Goal: Task Accomplishment & Management: Manage account settings

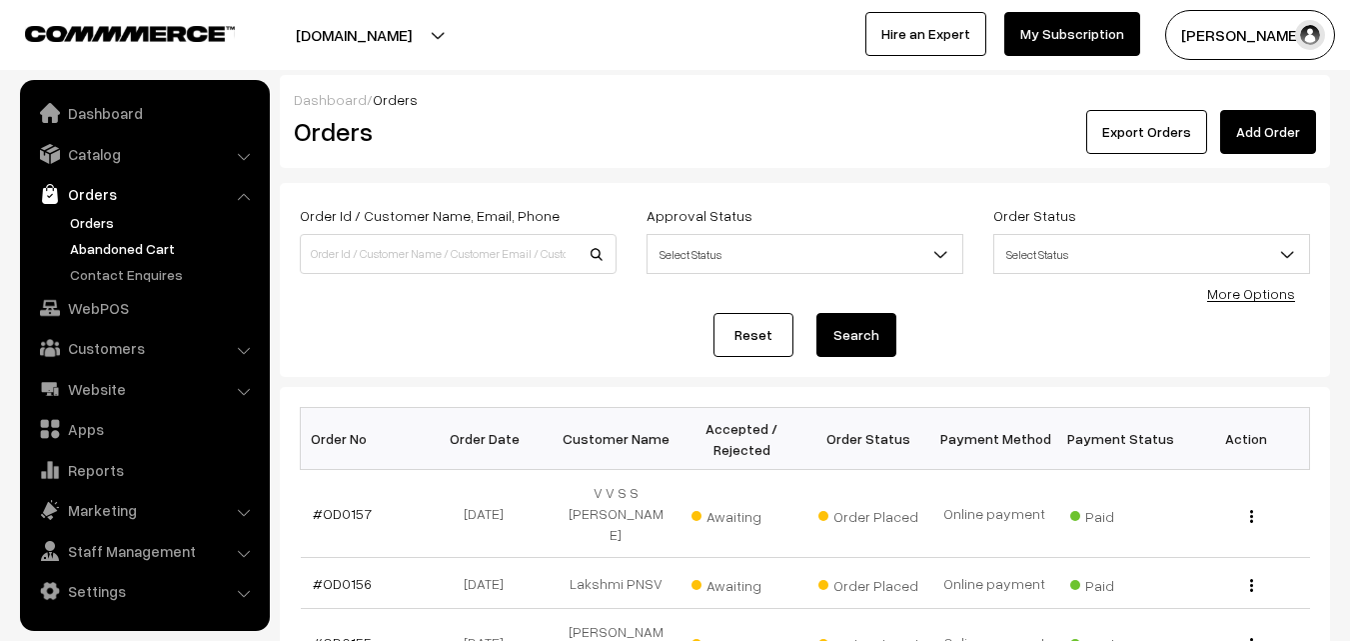
click at [154, 248] on link "Abandoned Cart" at bounding box center [164, 248] width 198 height 21
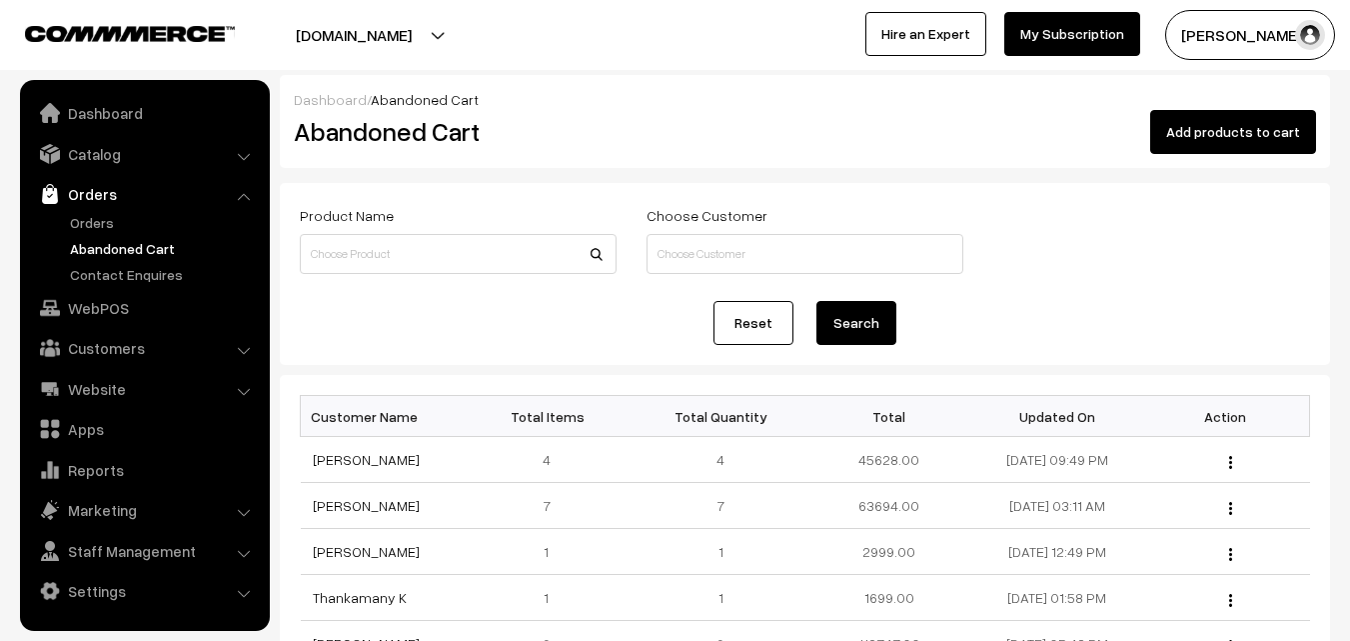
scroll to position [100, 0]
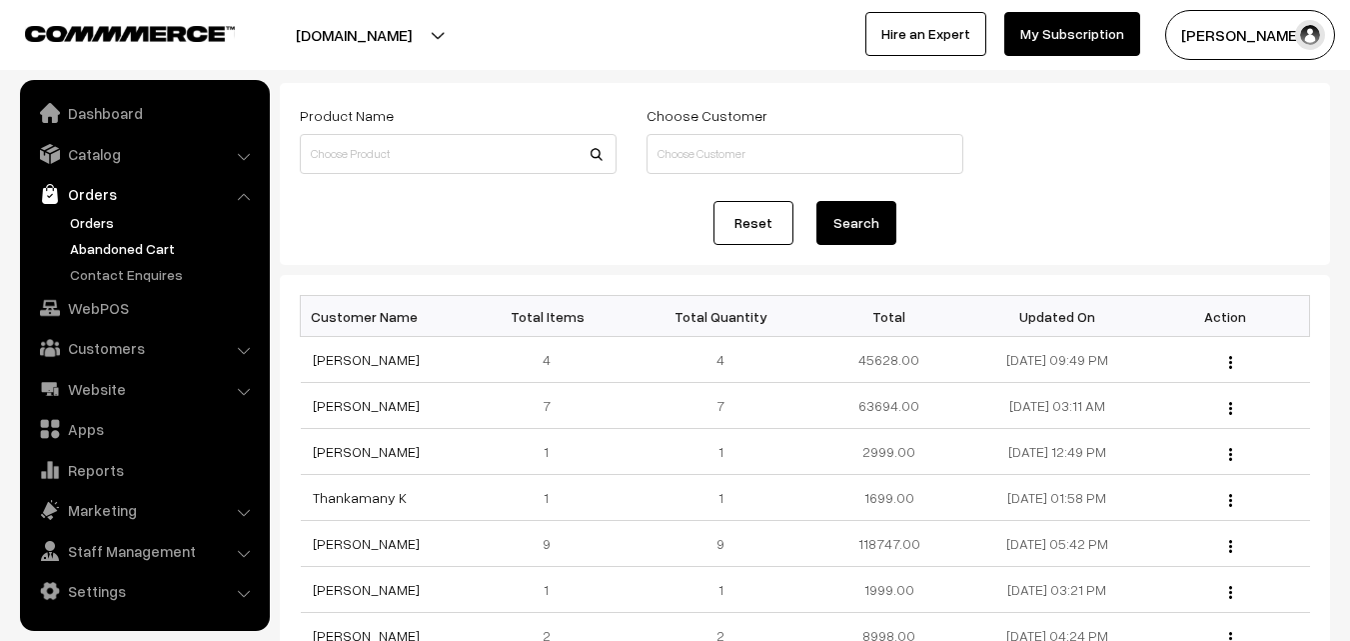
click at [80, 212] on link "Orders" at bounding box center [164, 222] width 198 height 21
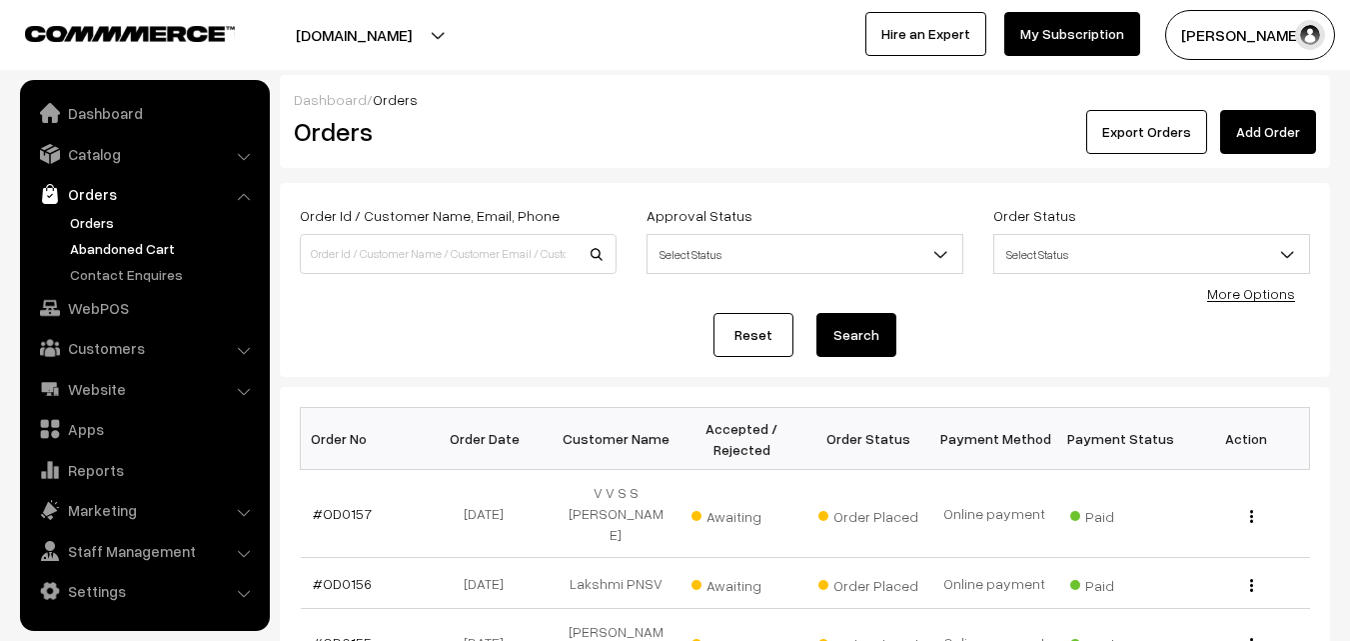
click at [94, 256] on link "Abandoned Cart" at bounding box center [164, 248] width 198 height 21
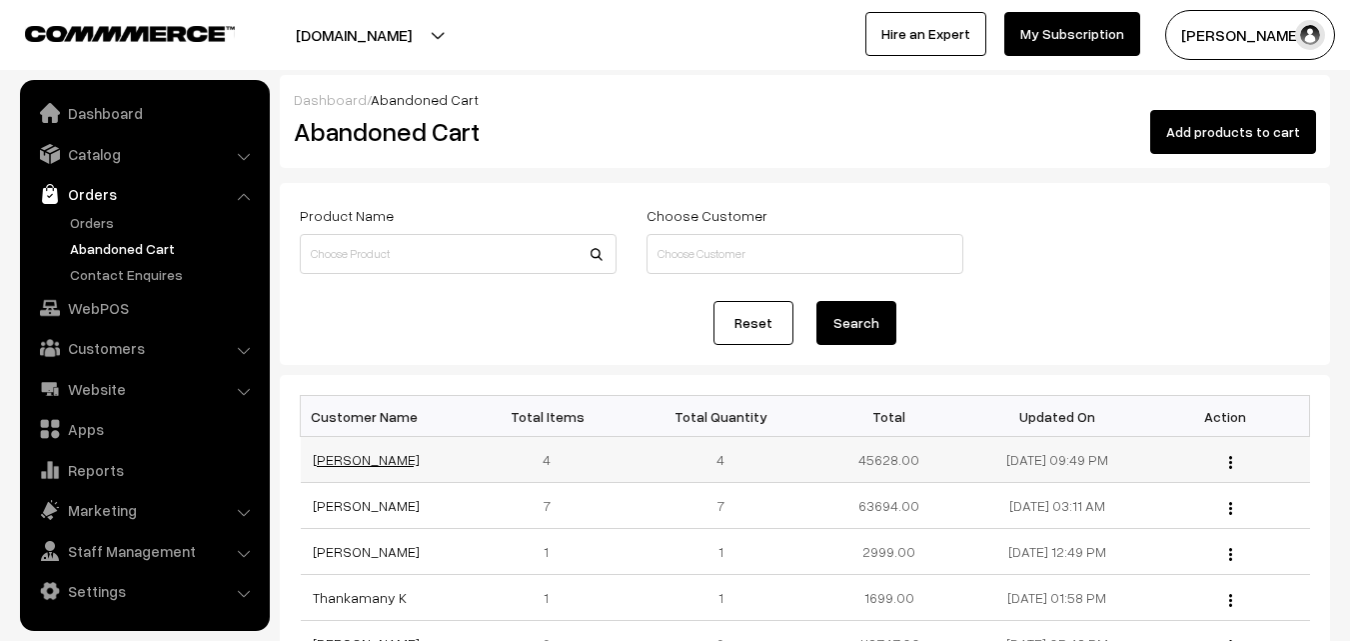
click at [326, 459] on link "[PERSON_NAME]" at bounding box center [366, 459] width 107 height 17
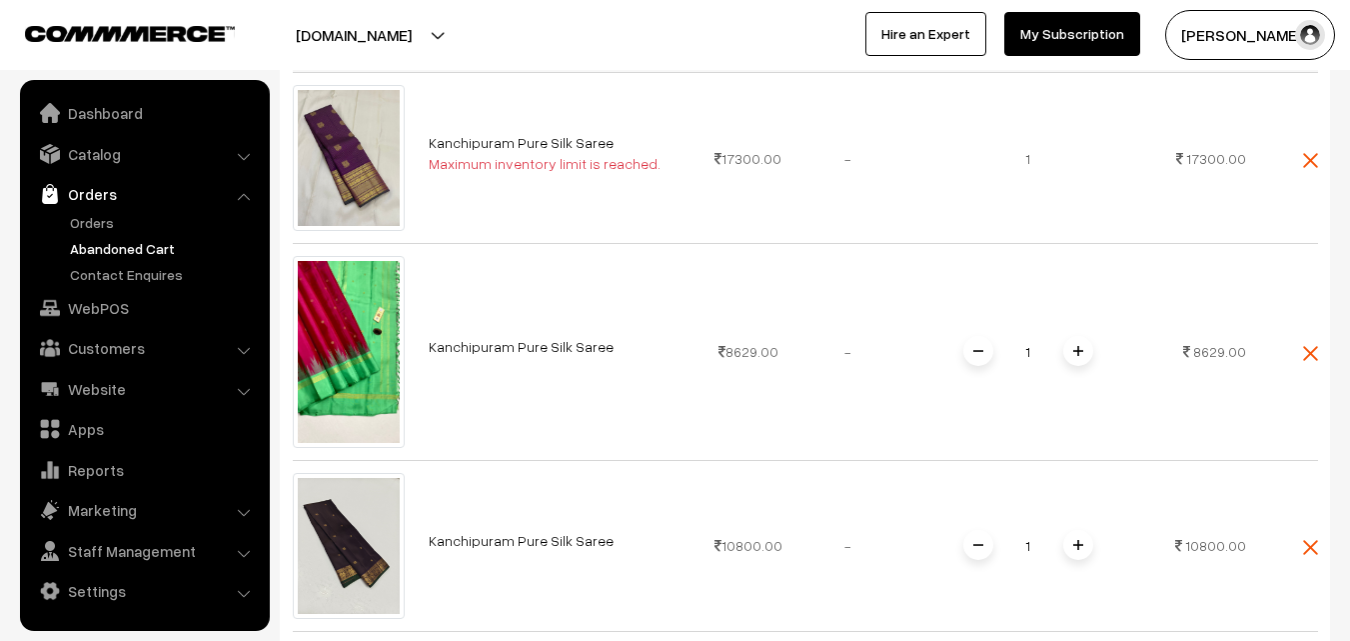
scroll to position [600, 0]
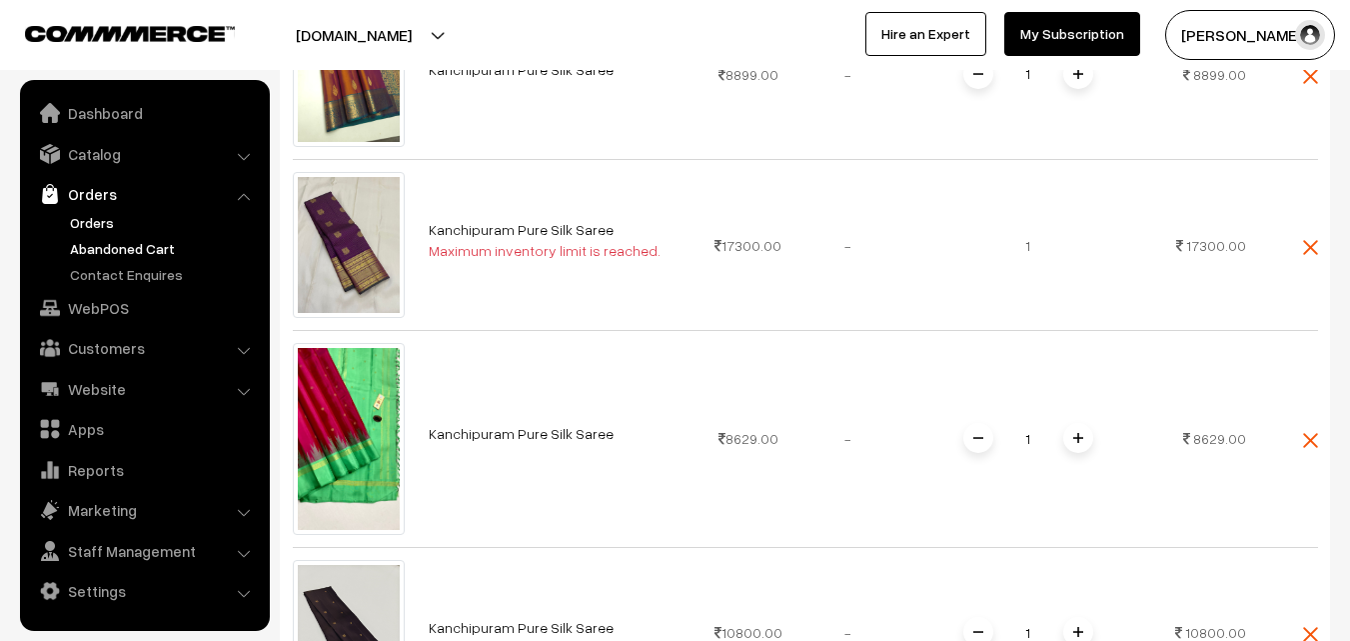
click at [100, 216] on link "Orders" at bounding box center [164, 222] width 198 height 21
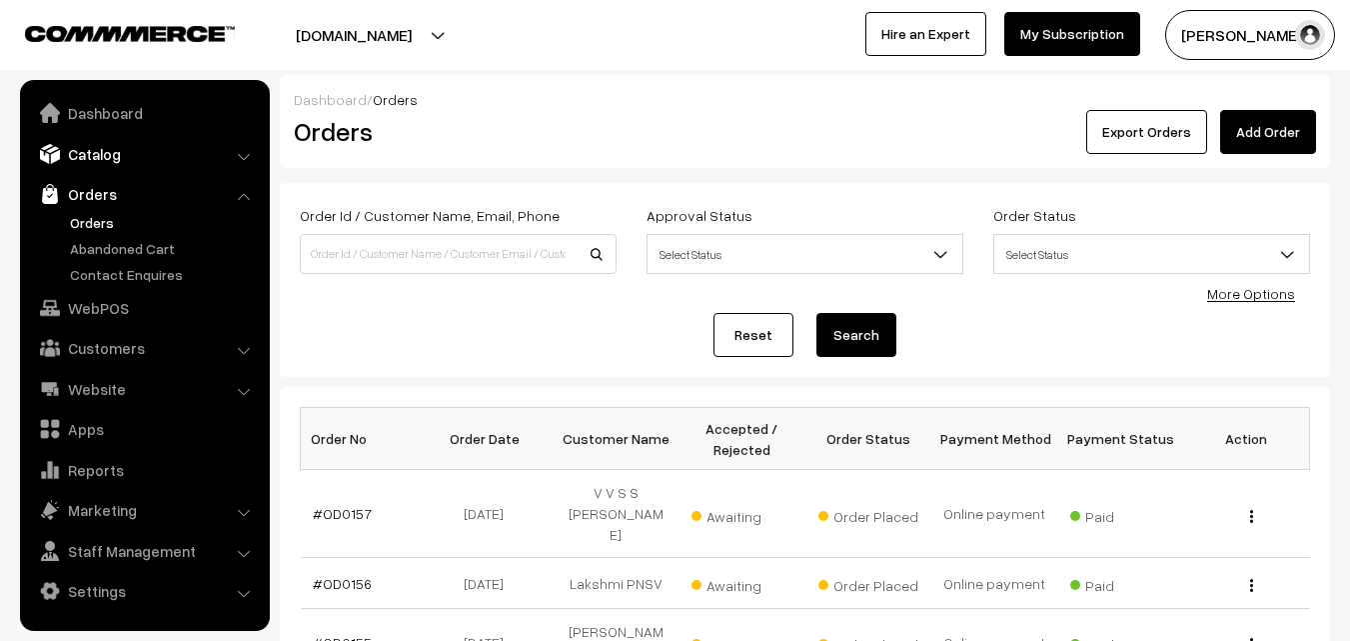
click at [126, 160] on link "Catalog" at bounding box center [144, 154] width 238 height 36
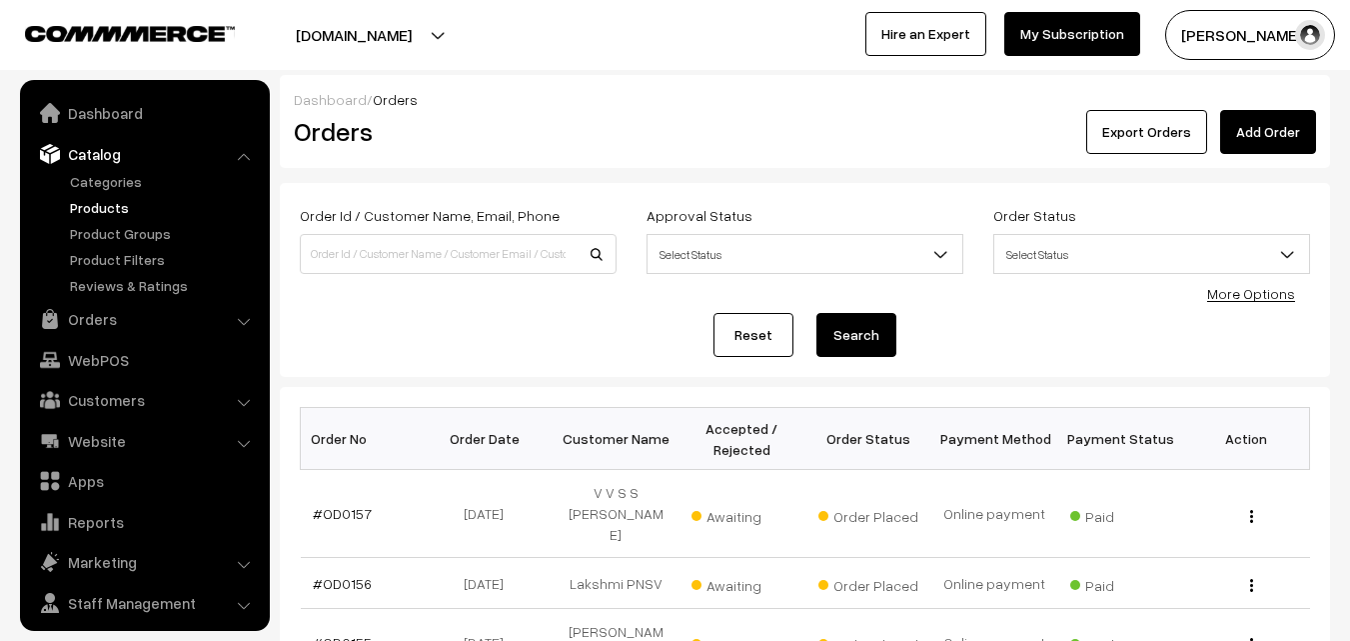
click at [115, 204] on link "Products" at bounding box center [164, 207] width 198 height 21
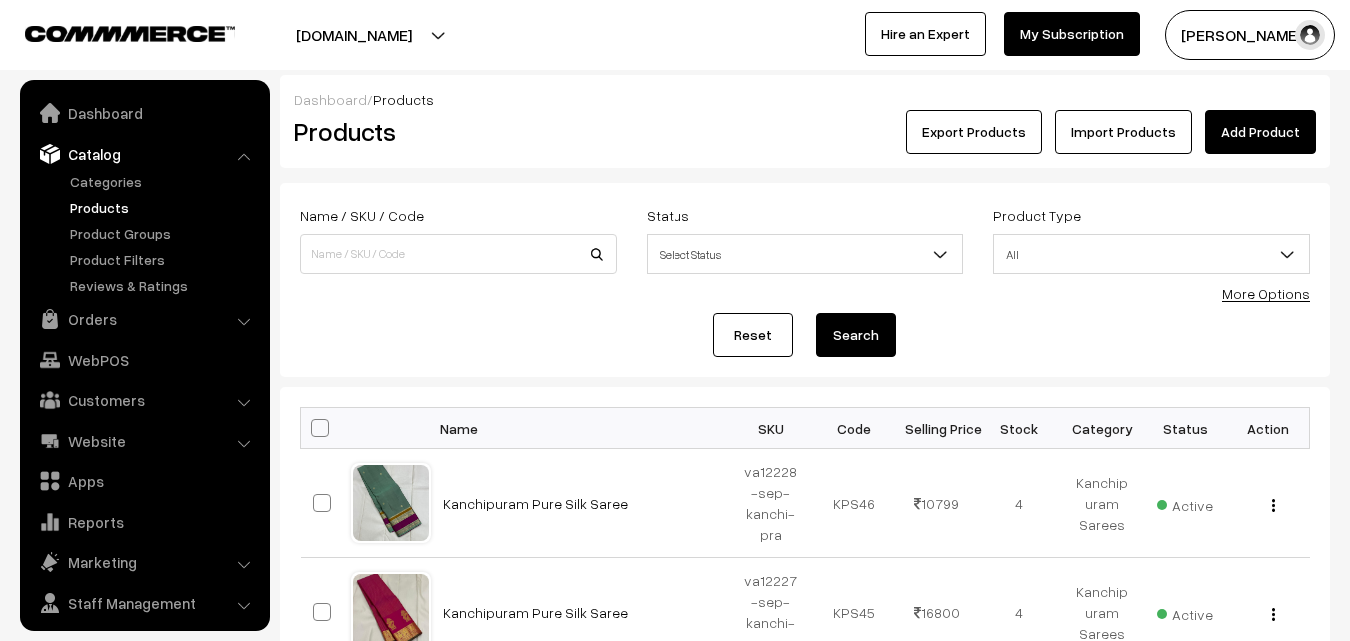
scroll to position [50, 0]
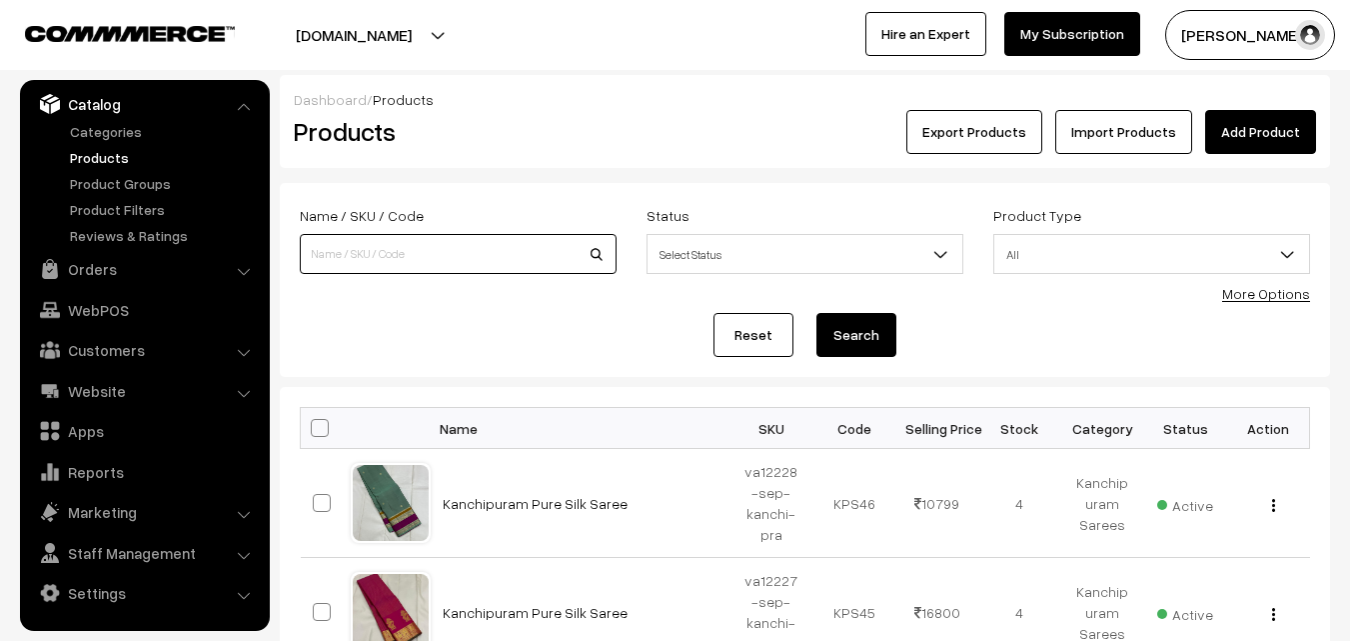
paste input "va1368-nov-uppada-sp"
type input "va1368-nov-uppada-sp"
click at [853, 330] on button "Search" at bounding box center [857, 335] width 80 height 44
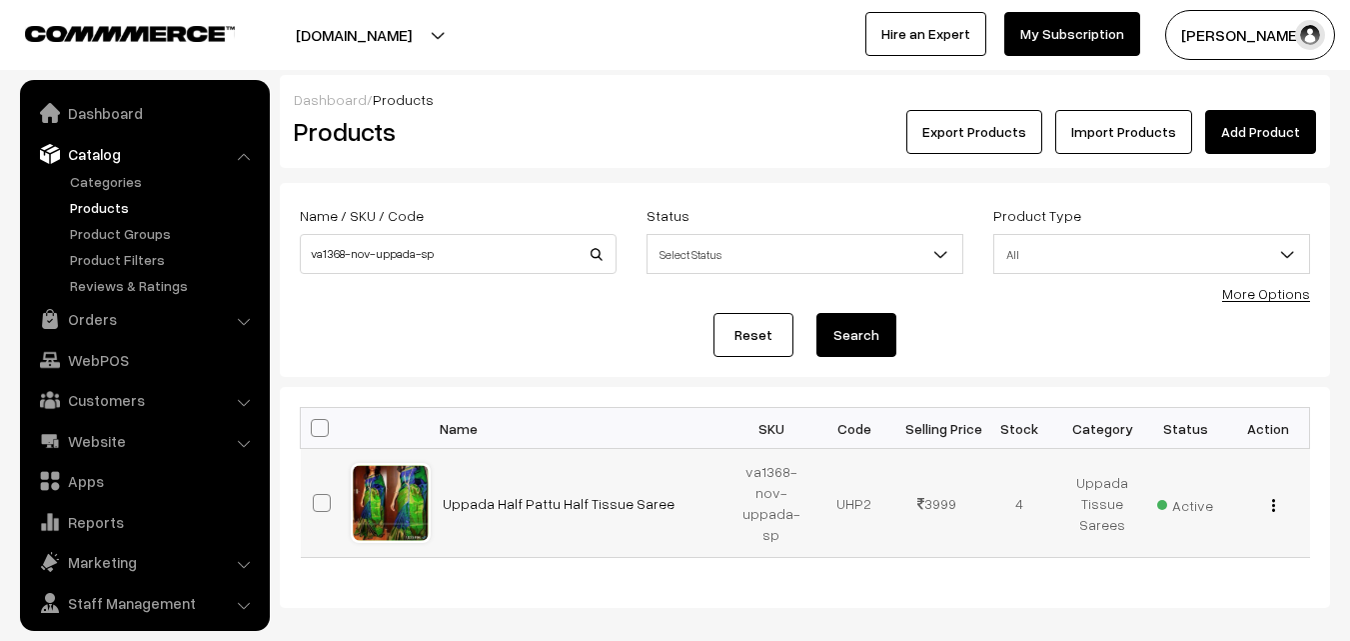
scroll to position [50, 0]
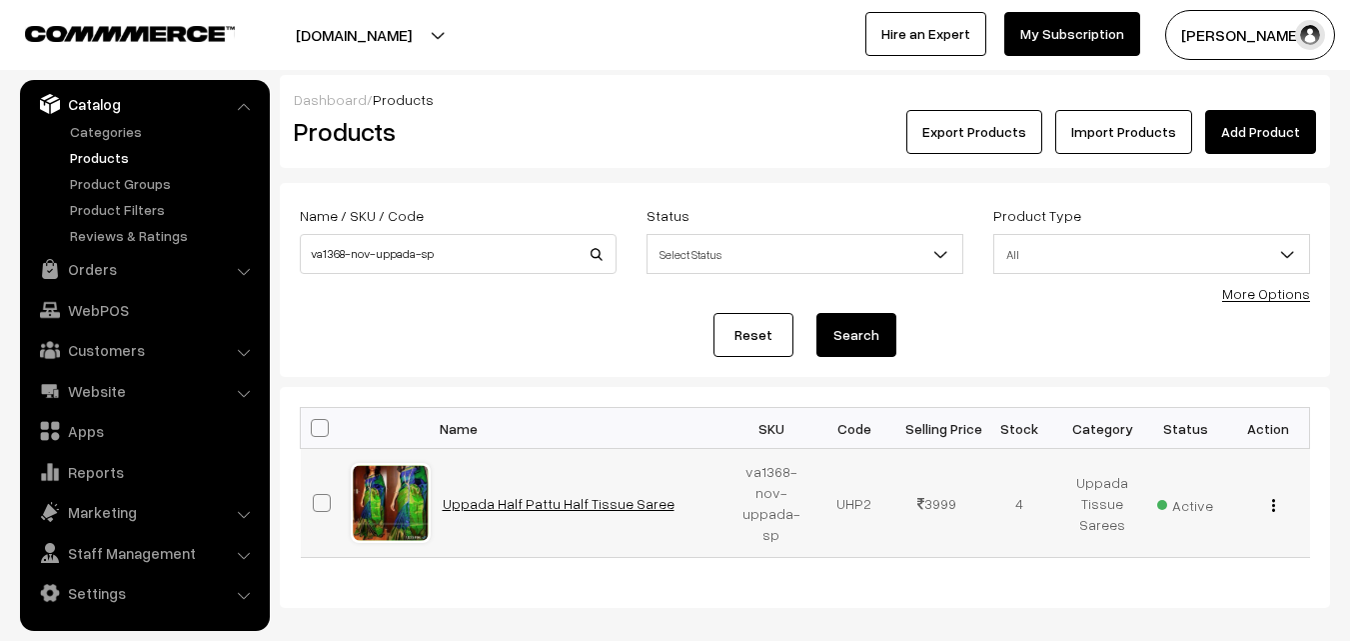
click at [562, 509] on link "Uppada Half Pattu Half Tissue Saree" at bounding box center [559, 503] width 232 height 17
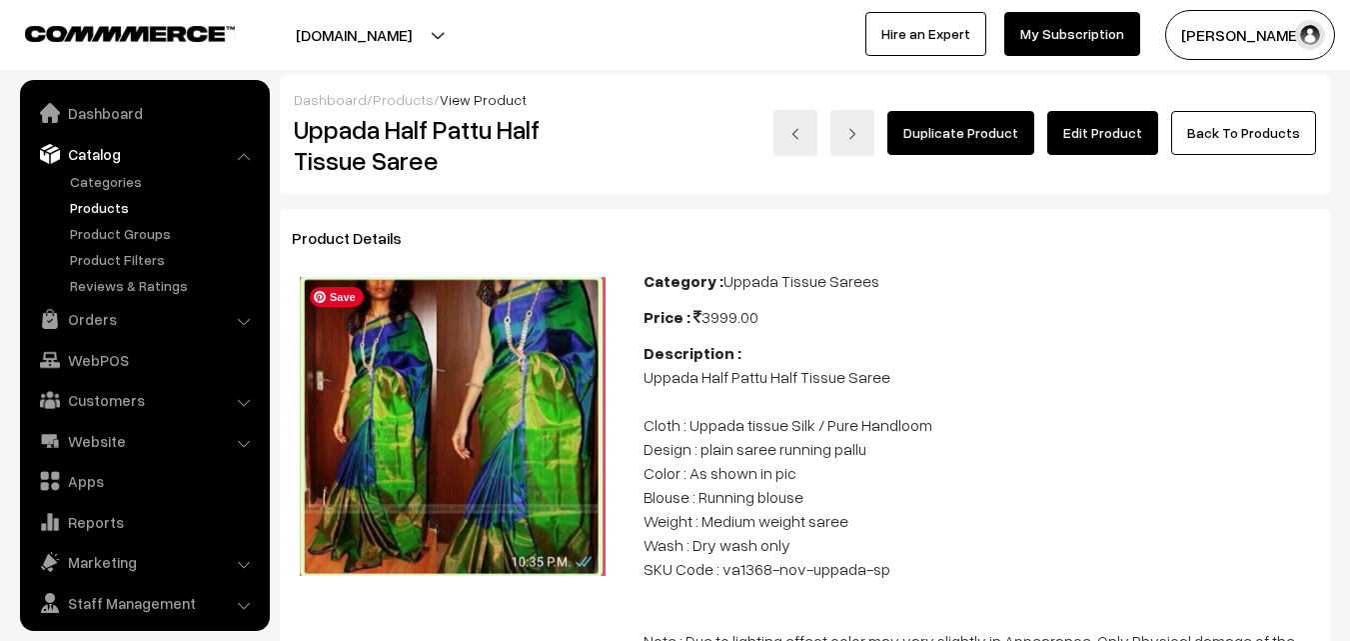
scroll to position [50, 0]
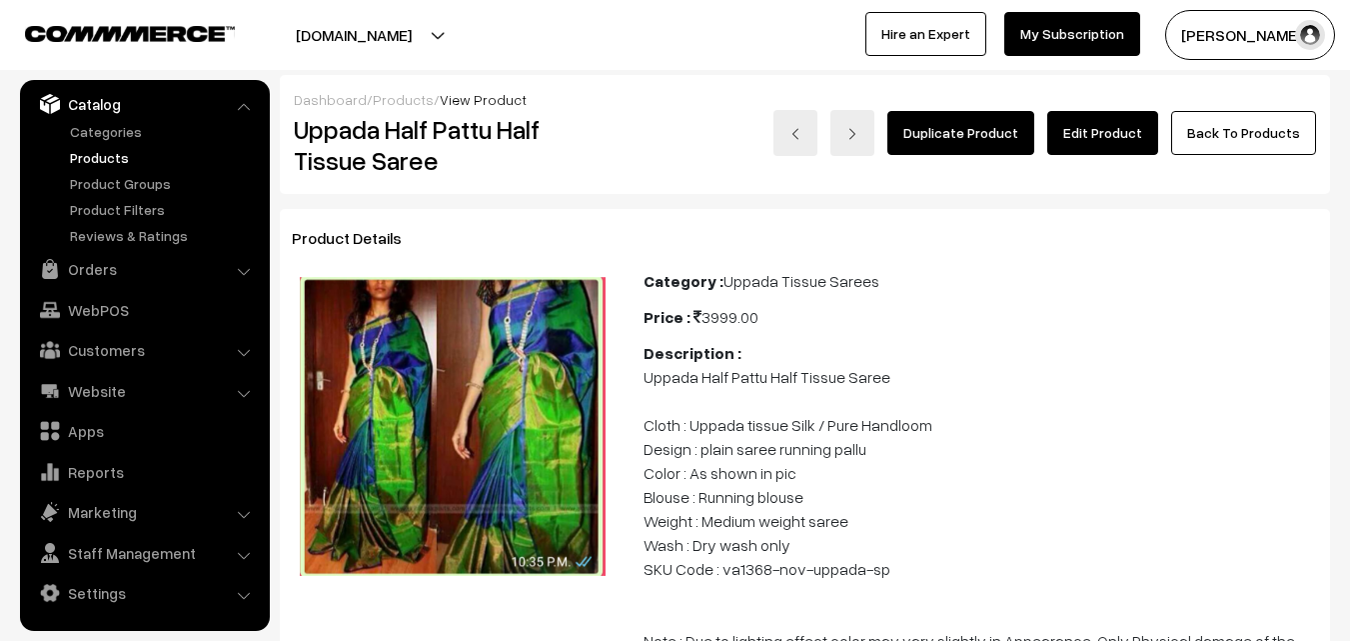
click at [1114, 141] on link "Edit Product" at bounding box center [1102, 133] width 111 height 44
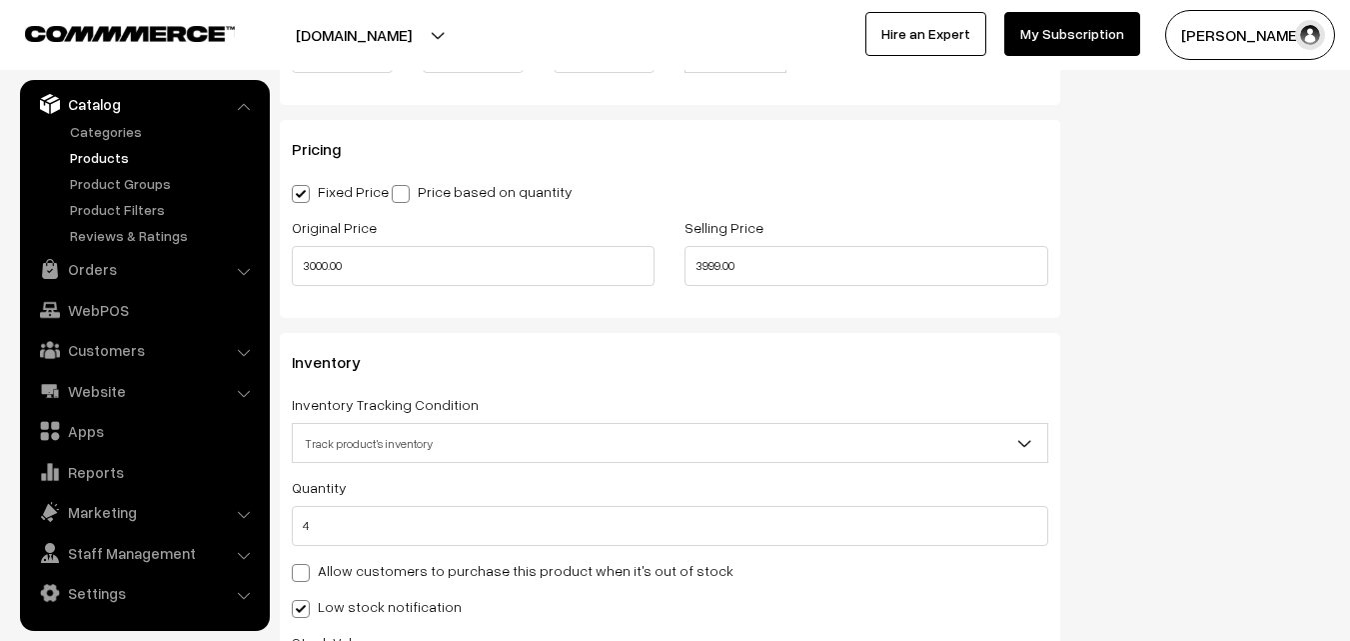
scroll to position [1799, 0]
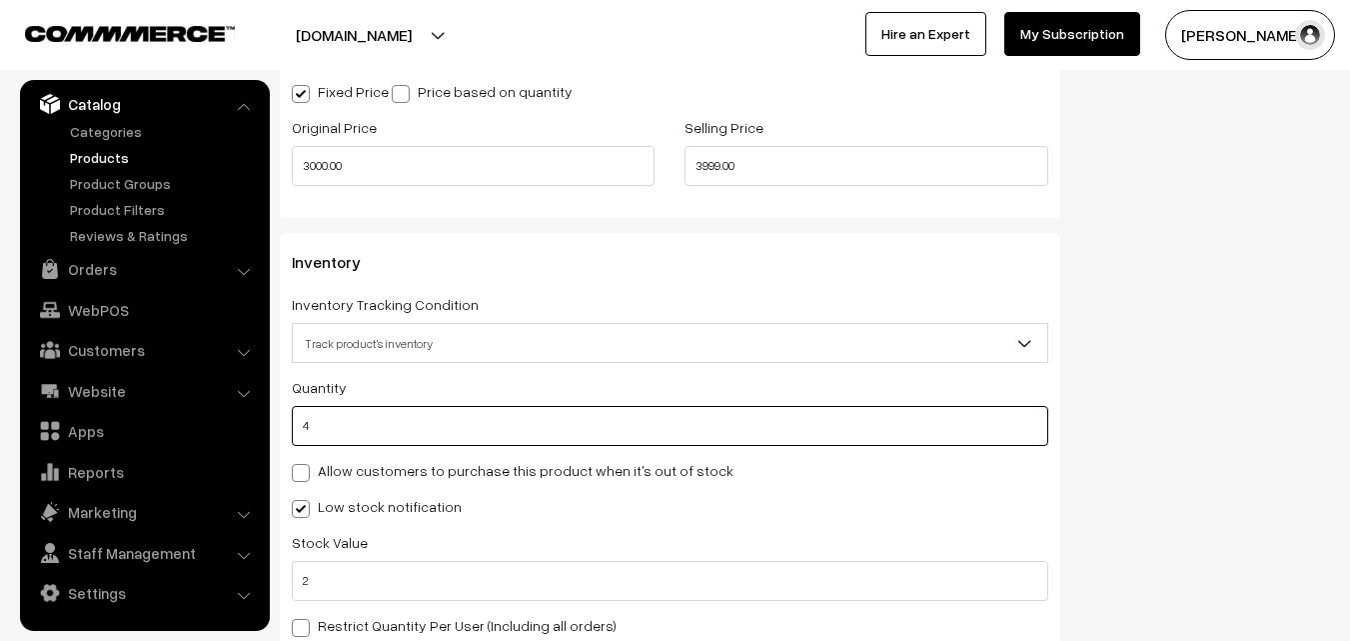
drag, startPoint x: 327, startPoint y: 432, endPoint x: 283, endPoint y: 428, distance: 44.2
click at [283, 428] on div "Inventory Inventory Tracking Condition Don't track inventory Track product's in…" at bounding box center [670, 451] width 781 height 436
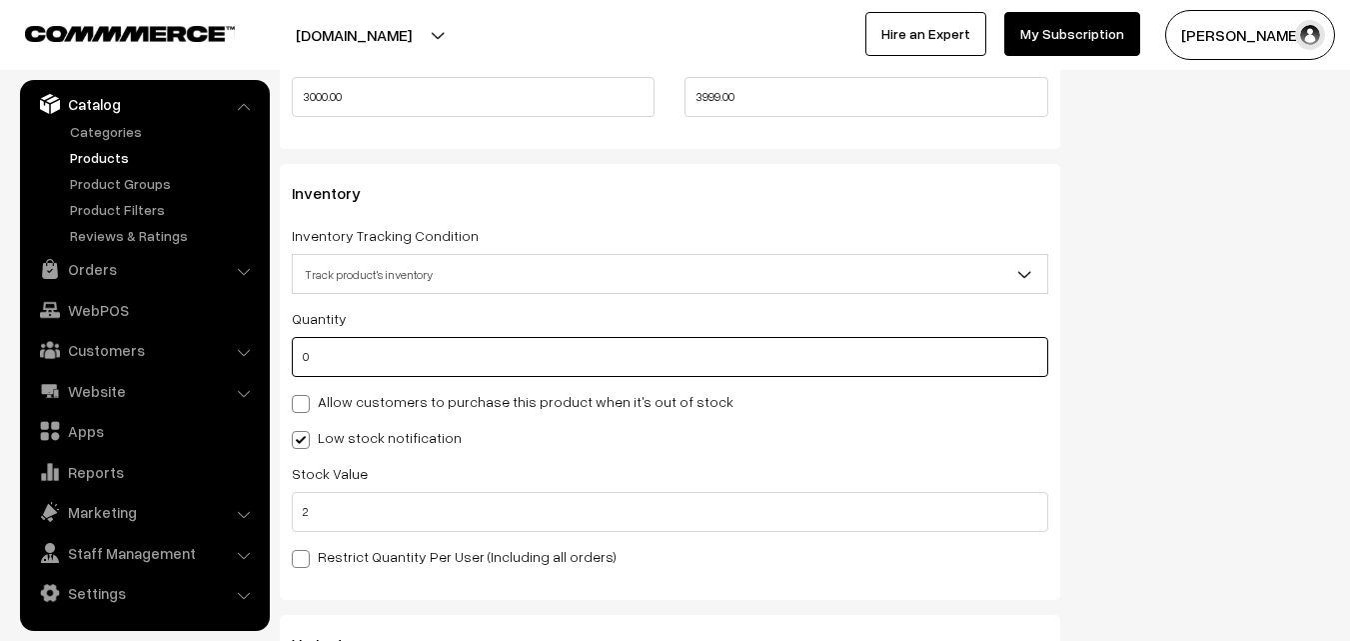
scroll to position [1899, 0]
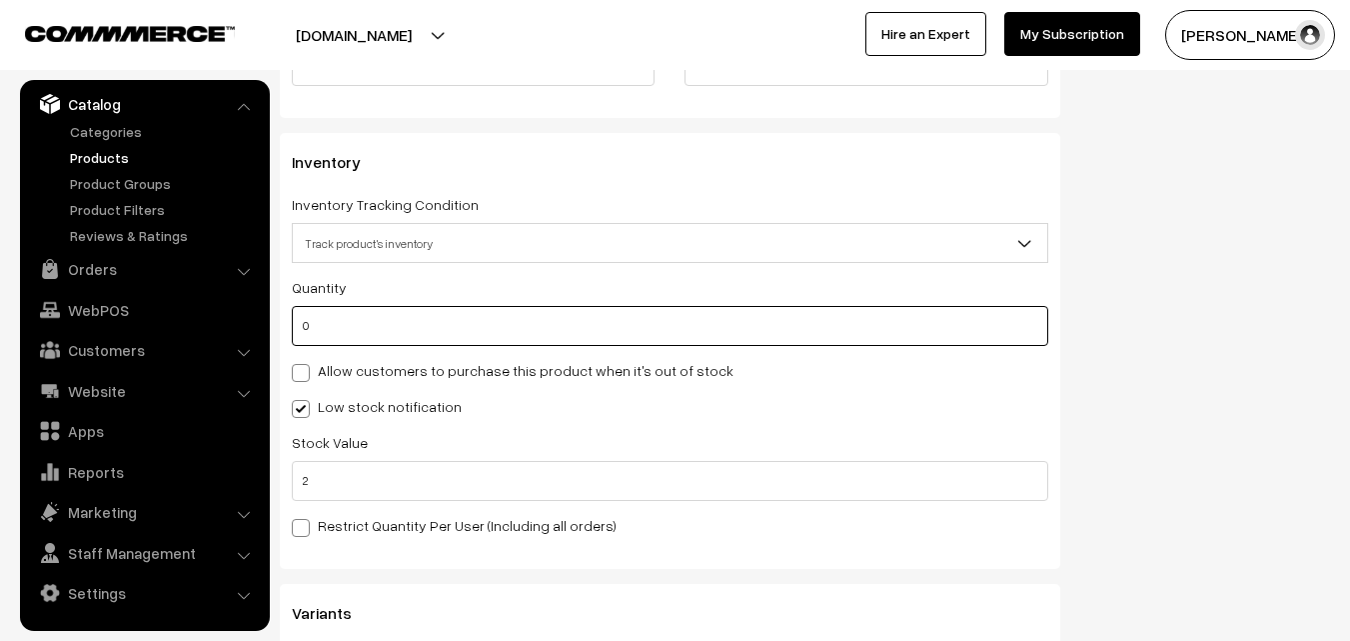
type input "0"
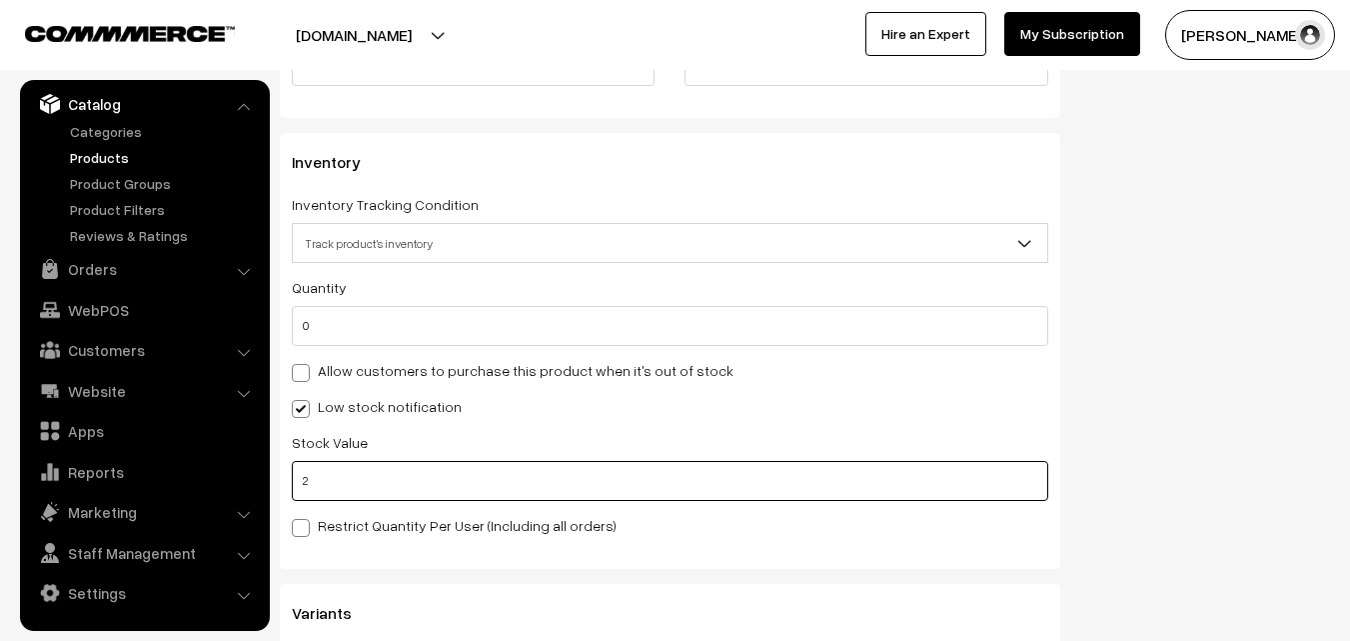
drag, startPoint x: 384, startPoint y: 486, endPoint x: 297, endPoint y: 488, distance: 87.0
click at [297, 488] on input "2" at bounding box center [670, 481] width 757 height 40
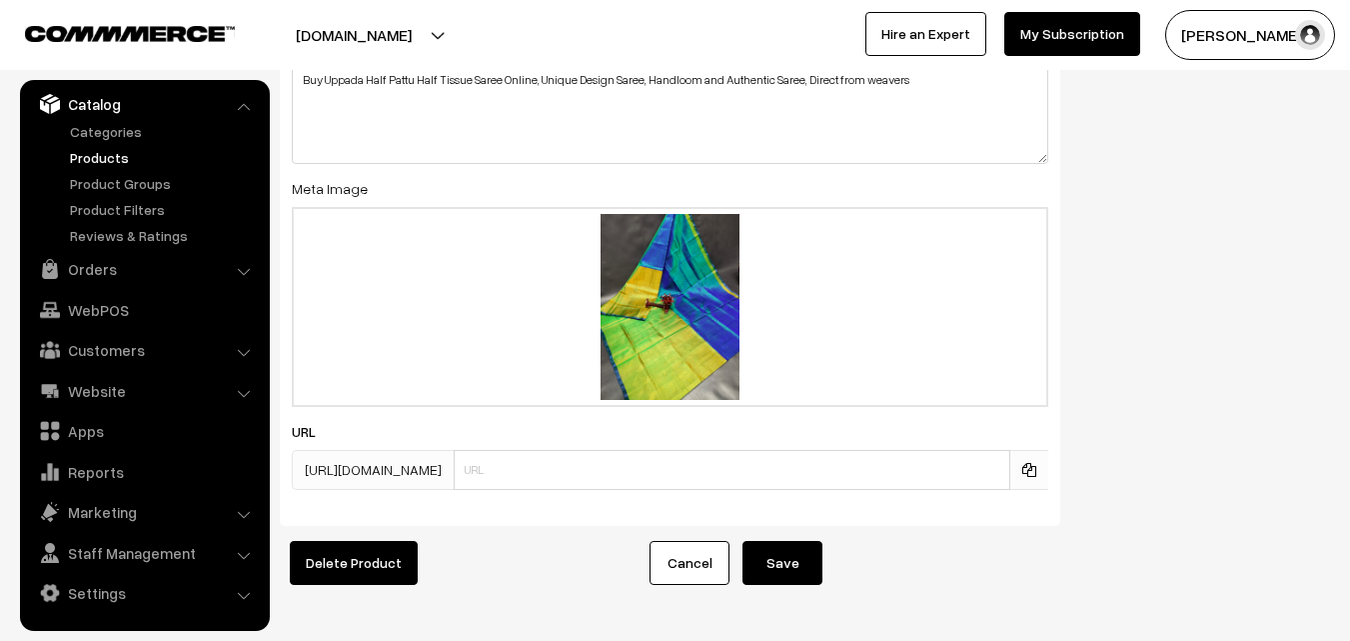
scroll to position [3138, 0]
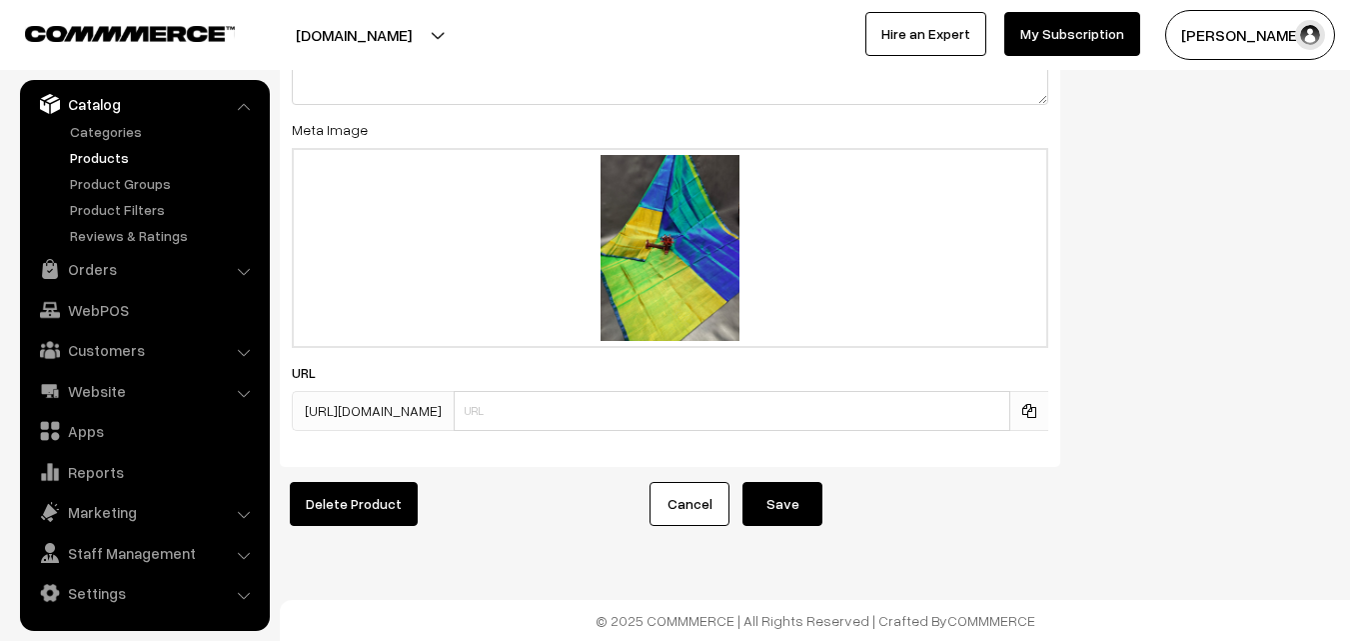
type input "0"
click at [798, 484] on button "Save" at bounding box center [783, 504] width 80 height 44
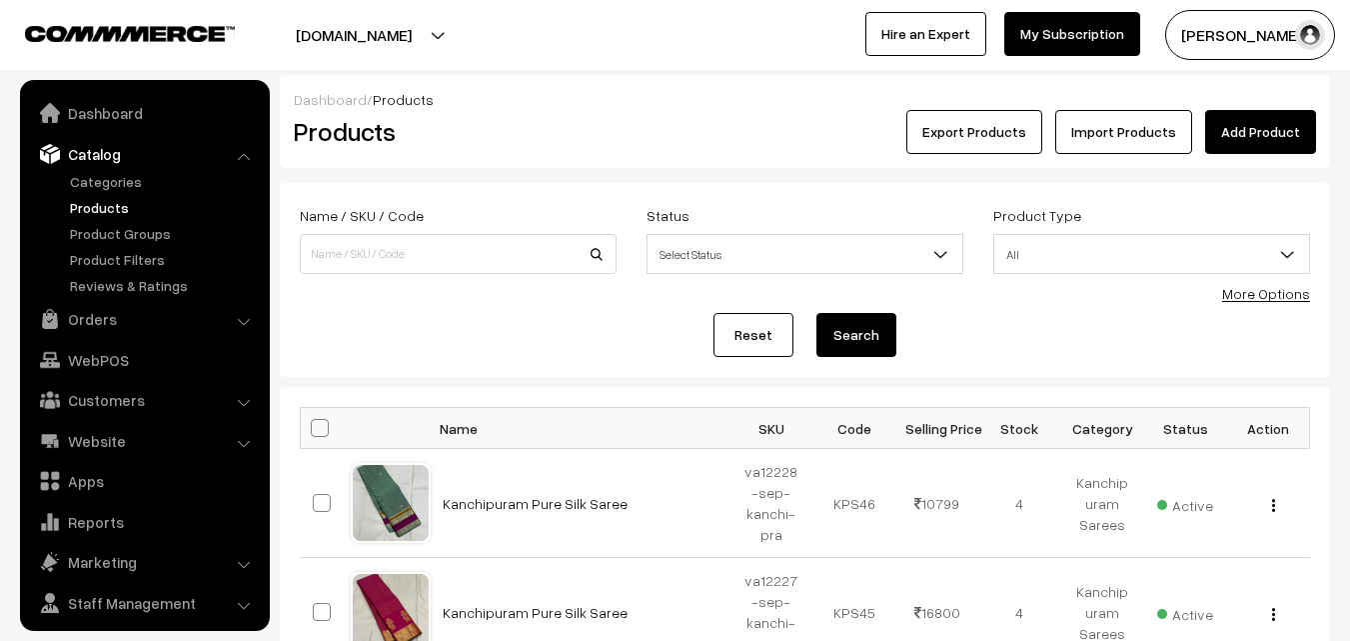
scroll to position [50, 0]
